Goal: Transaction & Acquisition: Purchase product/service

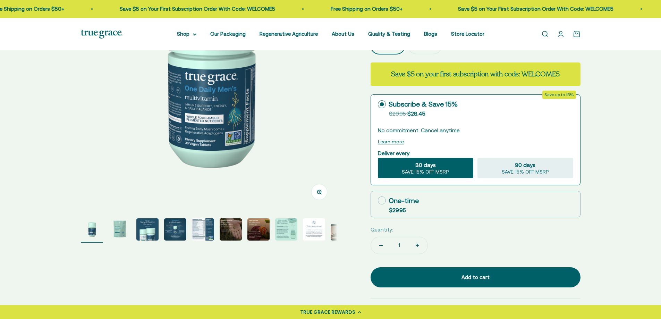
scroll to position [139, 0]
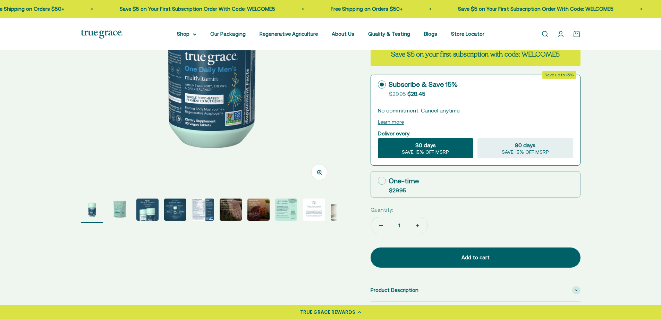
click at [201, 213] on img "Go to item 5" at bounding box center [203, 209] width 22 height 22
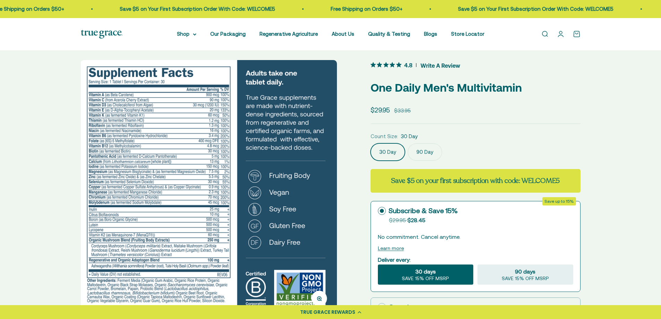
scroll to position [0, 0]
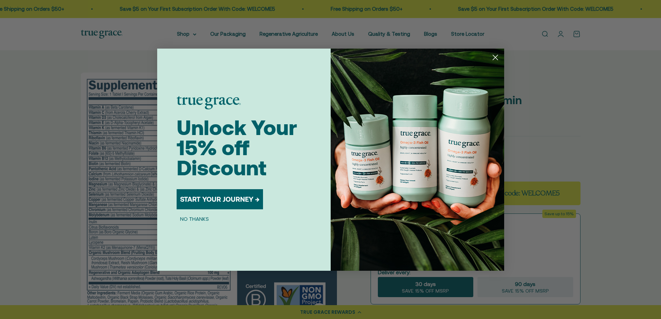
click at [497, 57] on circle "Close dialog" at bounding box center [494, 56] width 11 height 11
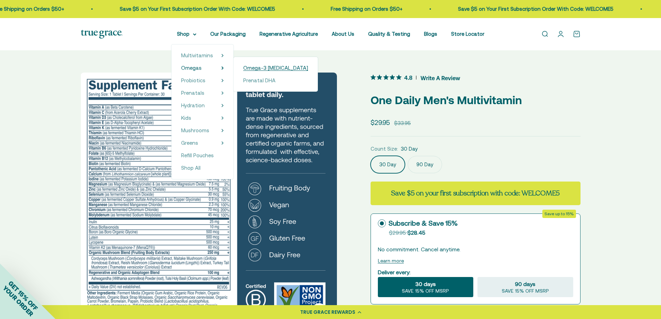
click at [283, 68] on span "Omega-3 [MEDICAL_DATA]" at bounding box center [275, 68] width 65 height 6
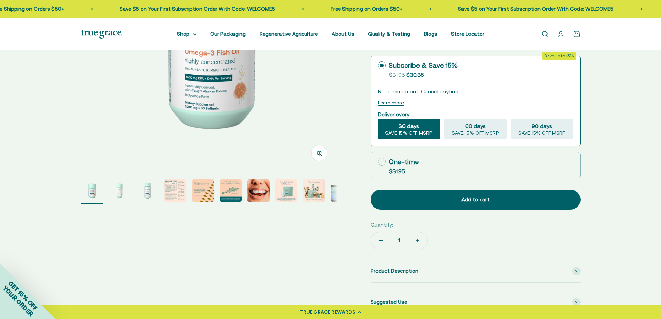
scroll to position [173, 0]
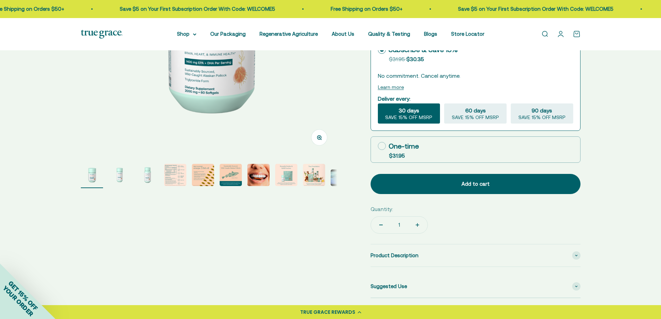
click at [303, 175] on img "Go to item 9" at bounding box center [314, 175] width 22 height 22
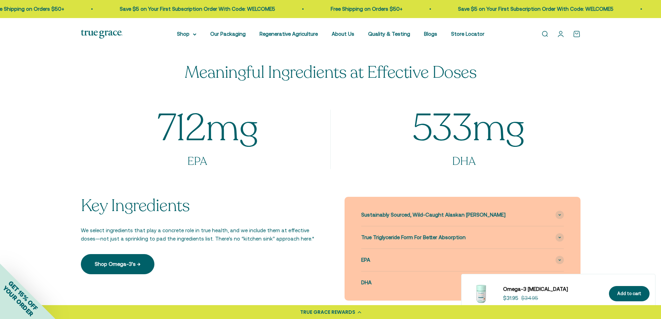
scroll to position [520, 0]
